Goal: Transaction & Acquisition: Purchase product/service

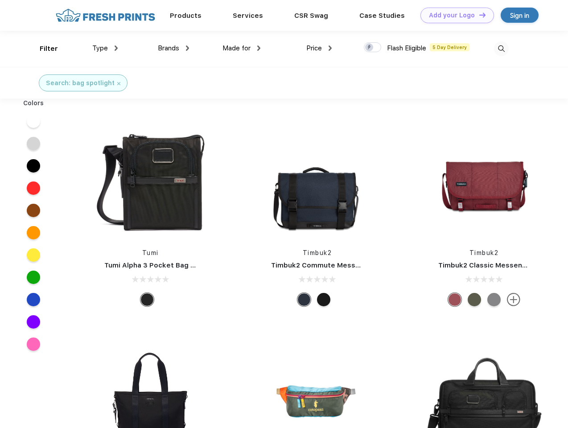
click at [454, 15] on link "Add your Logo Design Tool" at bounding box center [457, 16] width 74 height 16
click at [0, 0] on div "Design Tool" at bounding box center [0, 0] width 0 height 0
click at [478, 15] on link "Add your Logo Design Tool" at bounding box center [457, 16] width 74 height 16
click at [43, 49] on div "Filter" at bounding box center [49, 49] width 18 height 10
click at [105, 48] on span "Type" at bounding box center [100, 48] width 16 height 8
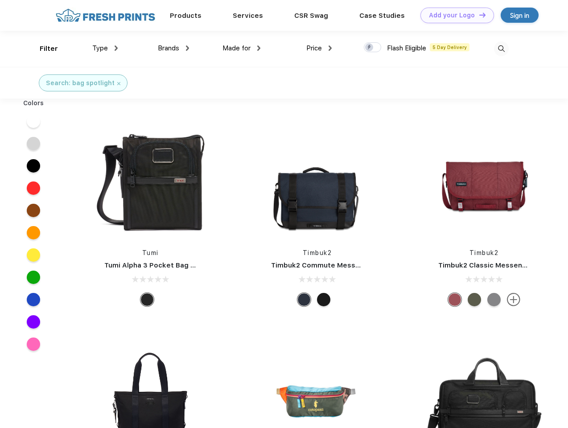
click at [173, 48] on span "Brands" at bounding box center [168, 48] width 21 height 8
click at [242, 48] on span "Made for" at bounding box center [236, 48] width 28 height 8
click at [319, 48] on span "Price" at bounding box center [314, 48] width 16 height 8
click at [373, 48] on div at bounding box center [372, 47] width 17 height 10
click at [370, 48] on input "checkbox" at bounding box center [367, 45] width 6 height 6
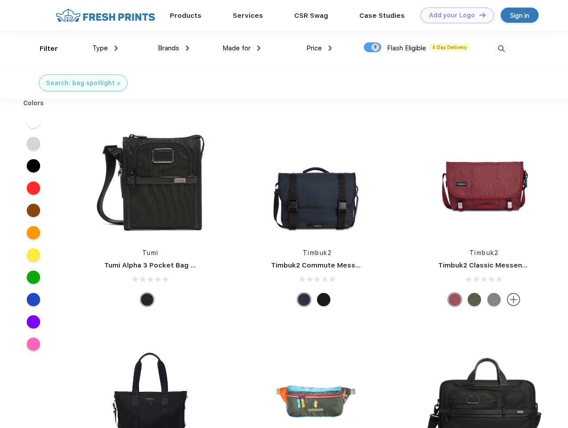
click at [501, 49] on img at bounding box center [501, 48] width 15 height 15
